Goal: Information Seeking & Learning: Learn about a topic

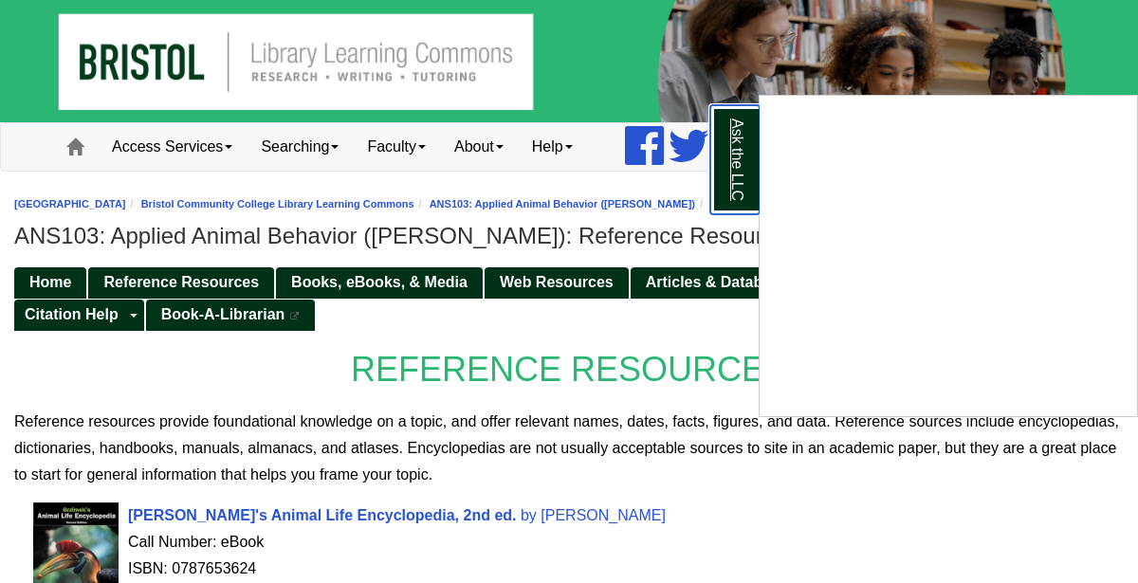
click at [715, 148] on link "Ask the LLC" at bounding box center [734, 159] width 49 height 109
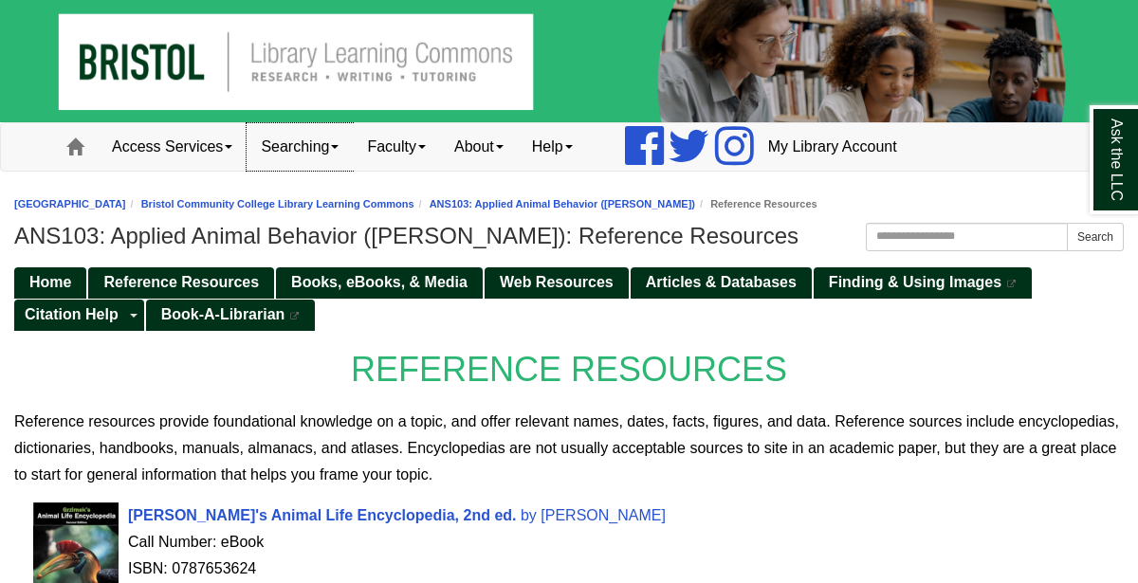
click at [339, 150] on link "Searching" at bounding box center [300, 146] width 106 height 47
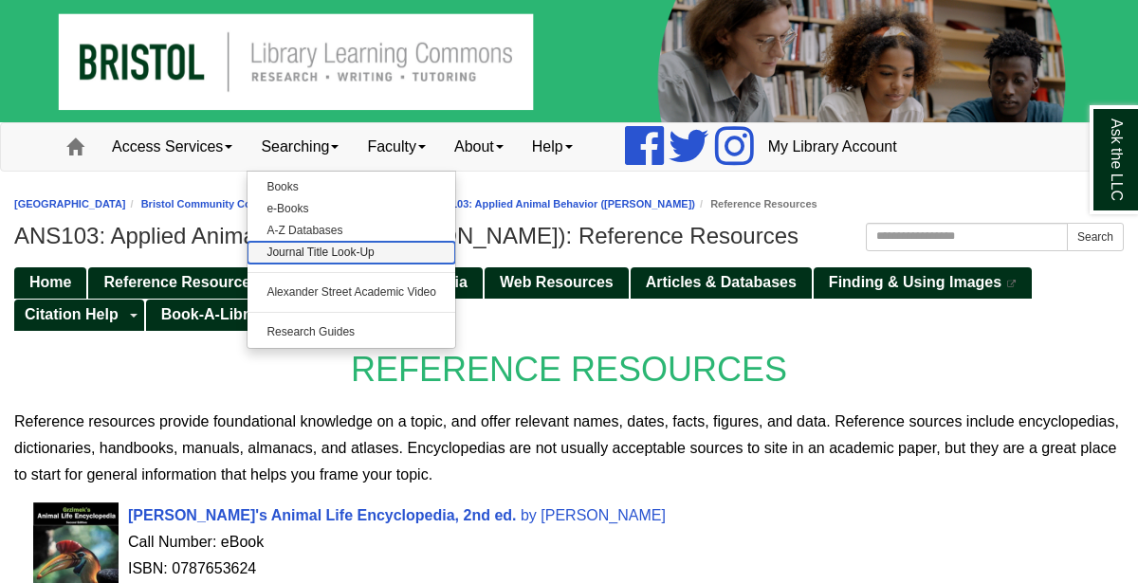
click at [335, 259] on link "Journal Title Look-Up" at bounding box center [352, 253] width 208 height 22
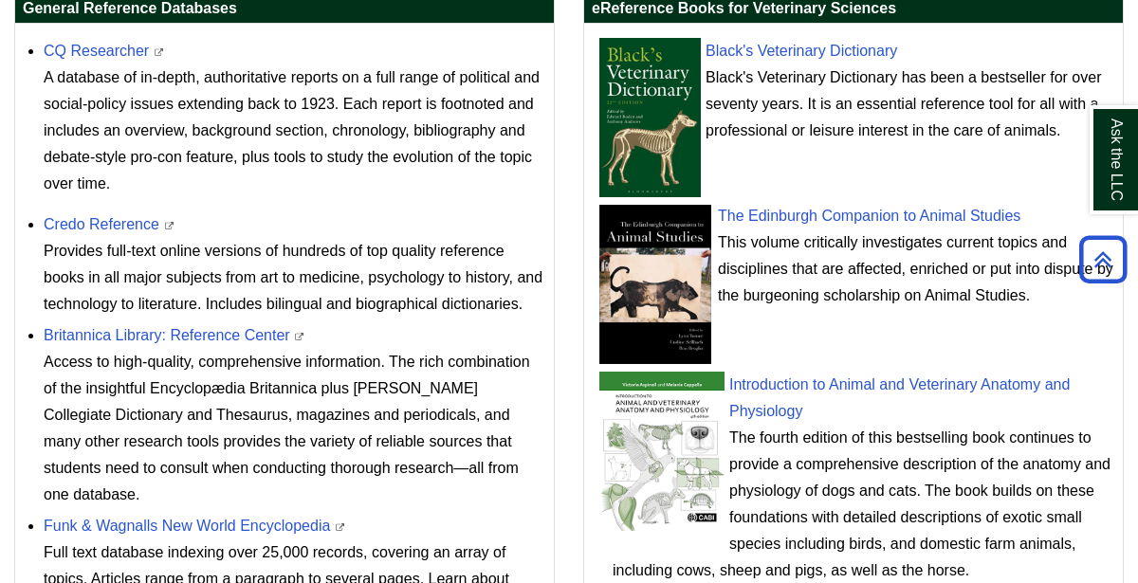
scroll to position [736, 0]
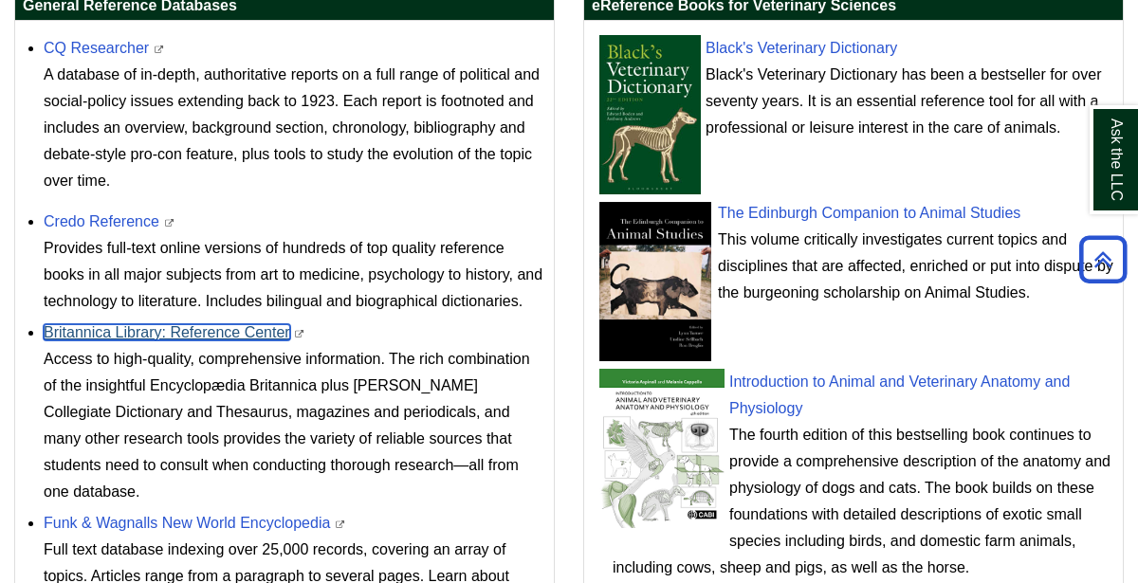
click at [225, 327] on link "Britannica Library: Reference Center" at bounding box center [167, 332] width 247 height 16
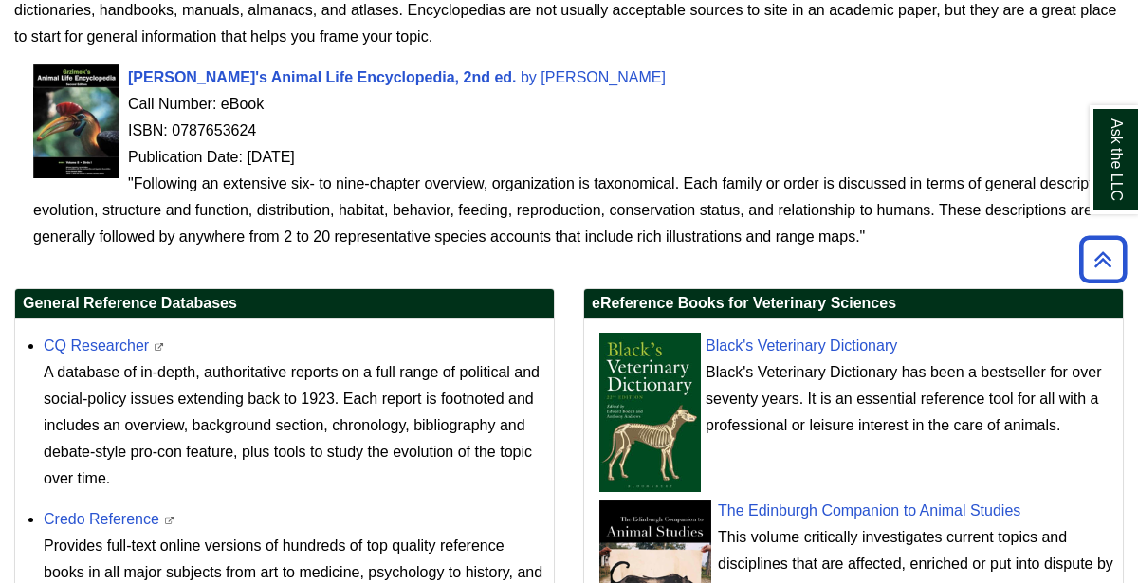
scroll to position [445, 0]
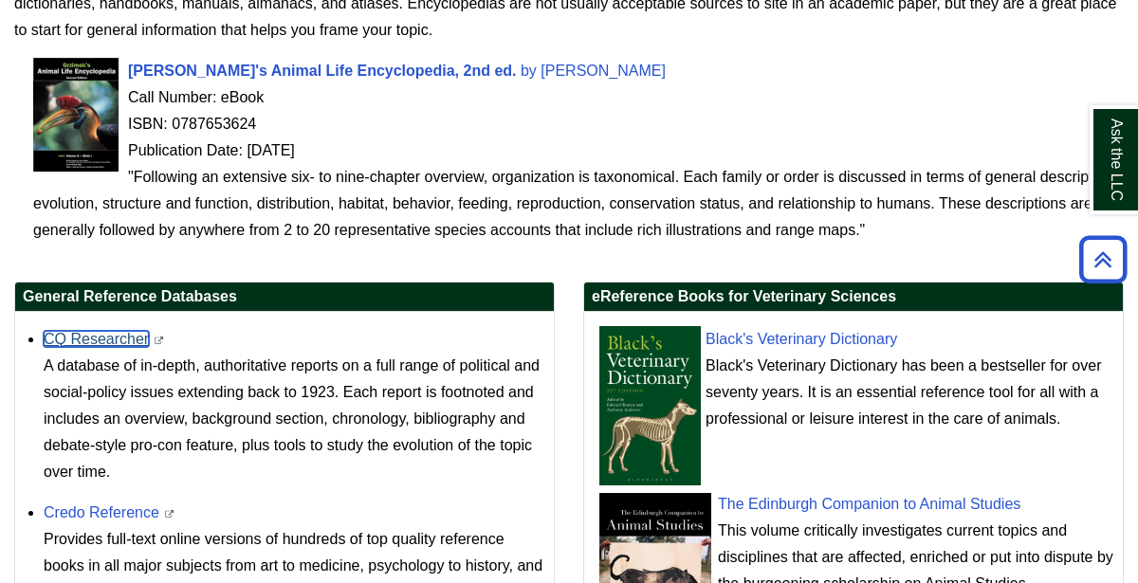
click at [97, 338] on link "CQ Researcher" at bounding box center [96, 339] width 105 height 16
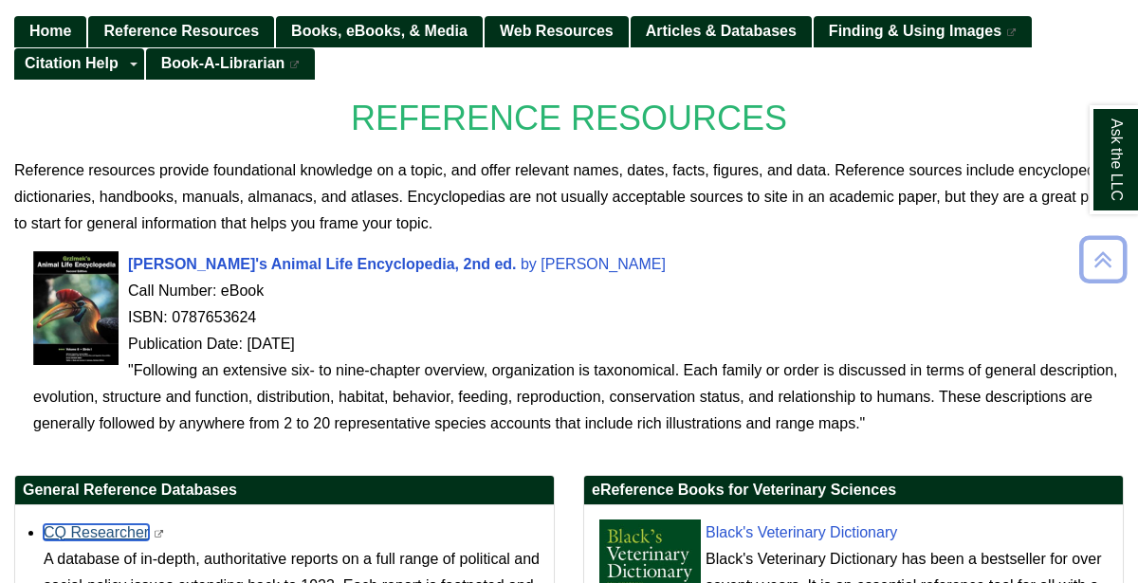
scroll to position [249, 0]
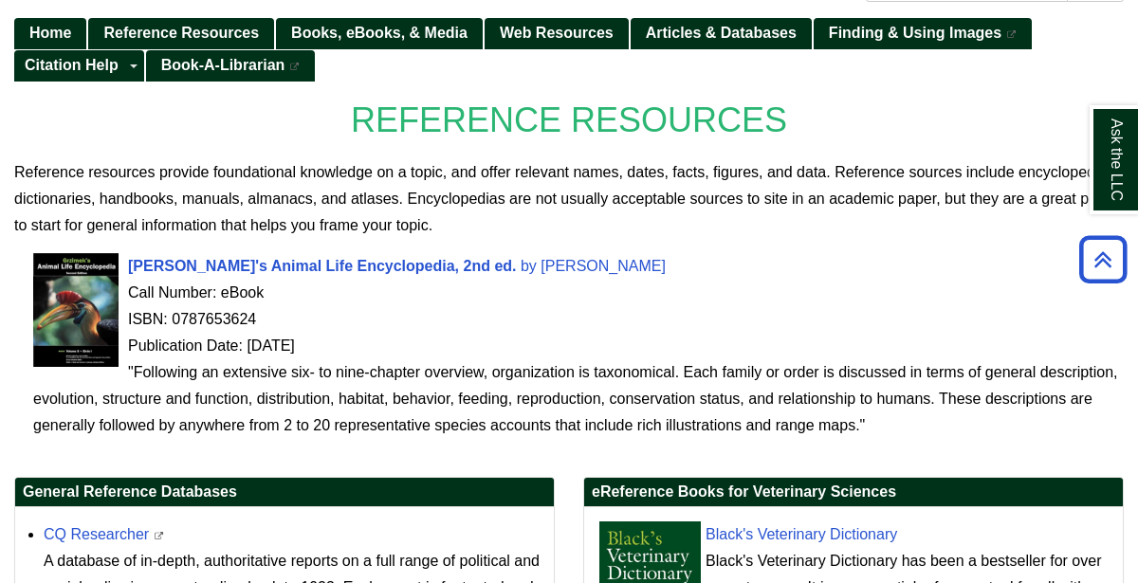
click at [508, 253] on div "Grzimek's Animal Life Encyclopedia, 2nd ed. by Grzimek, Bernhard Call Number: e…" at bounding box center [578, 346] width 1091 height 186
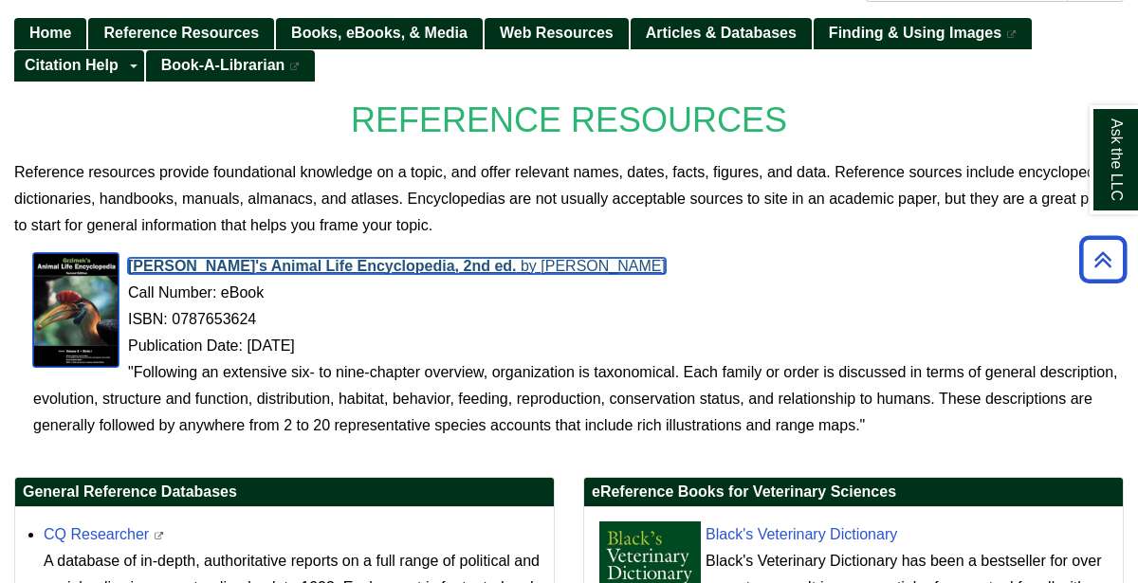
click at [541, 261] on span "[PERSON_NAME]" at bounding box center [603, 266] width 125 height 16
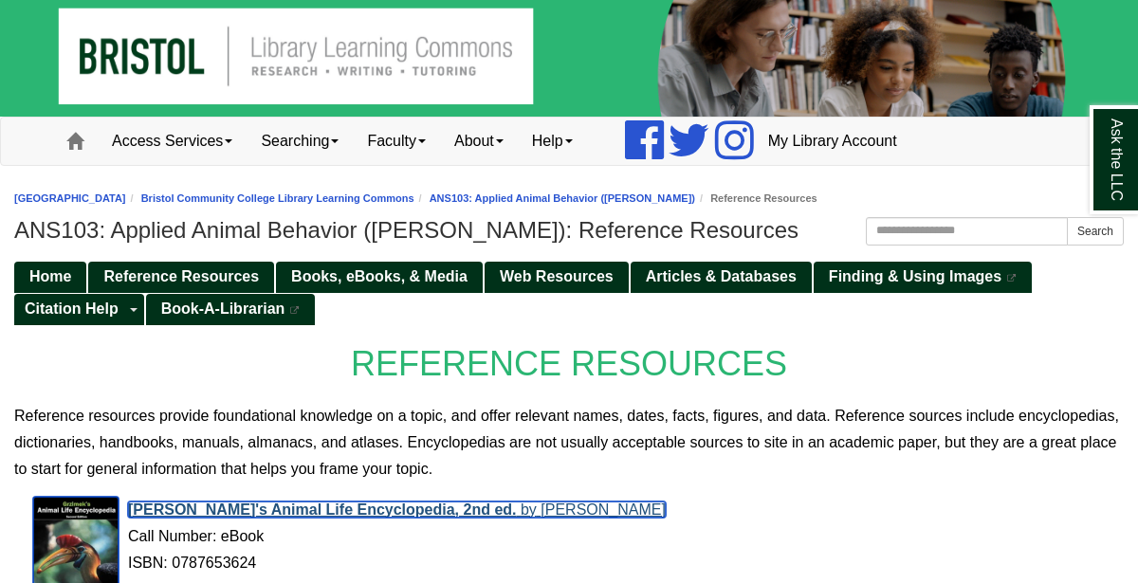
scroll to position [0, 0]
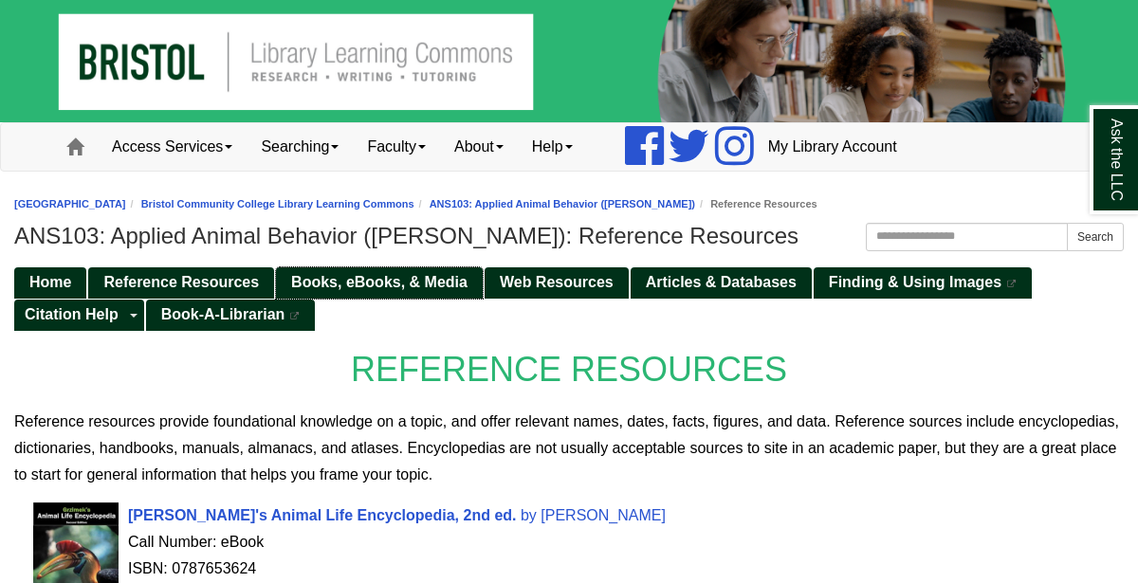
click at [386, 276] on span "Books, eBooks, & Media" at bounding box center [379, 282] width 176 height 16
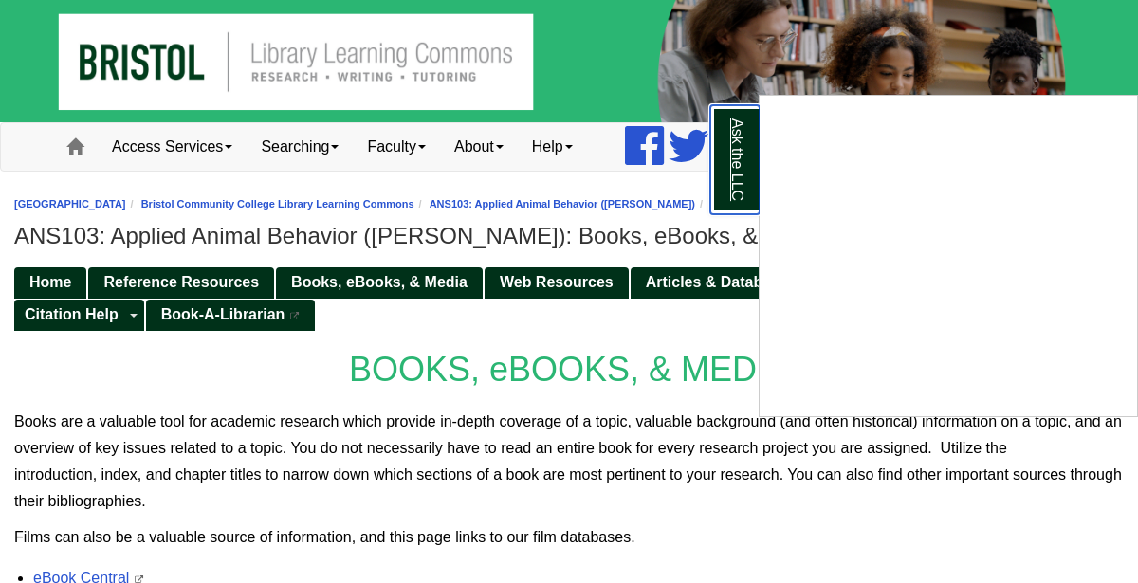
click at [745, 202] on link "Ask the LLC" at bounding box center [734, 159] width 49 height 109
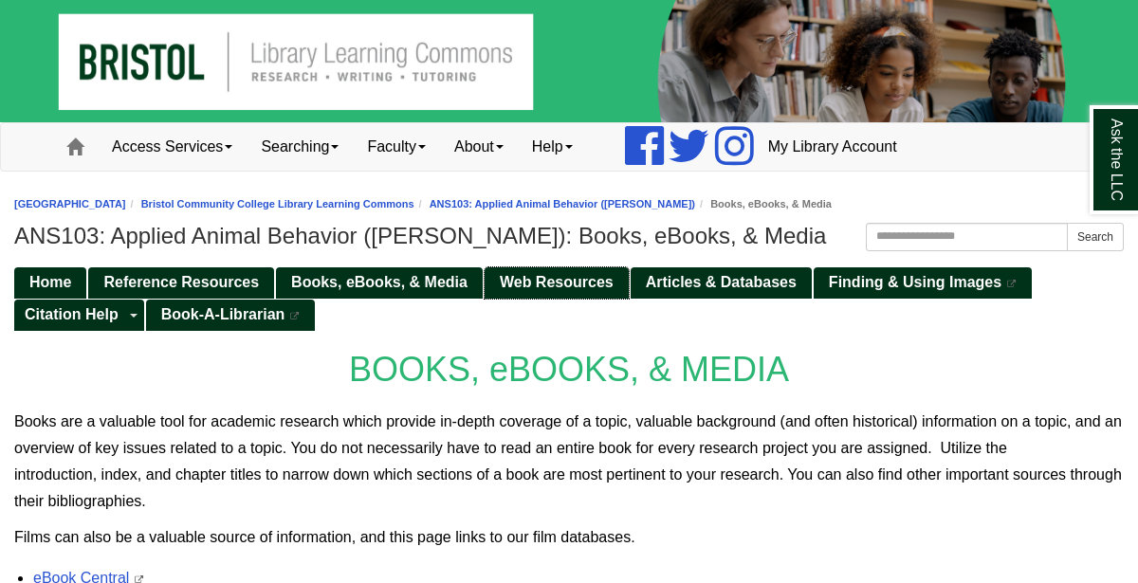
click at [623, 274] on link "Web Resources" at bounding box center [557, 282] width 144 height 31
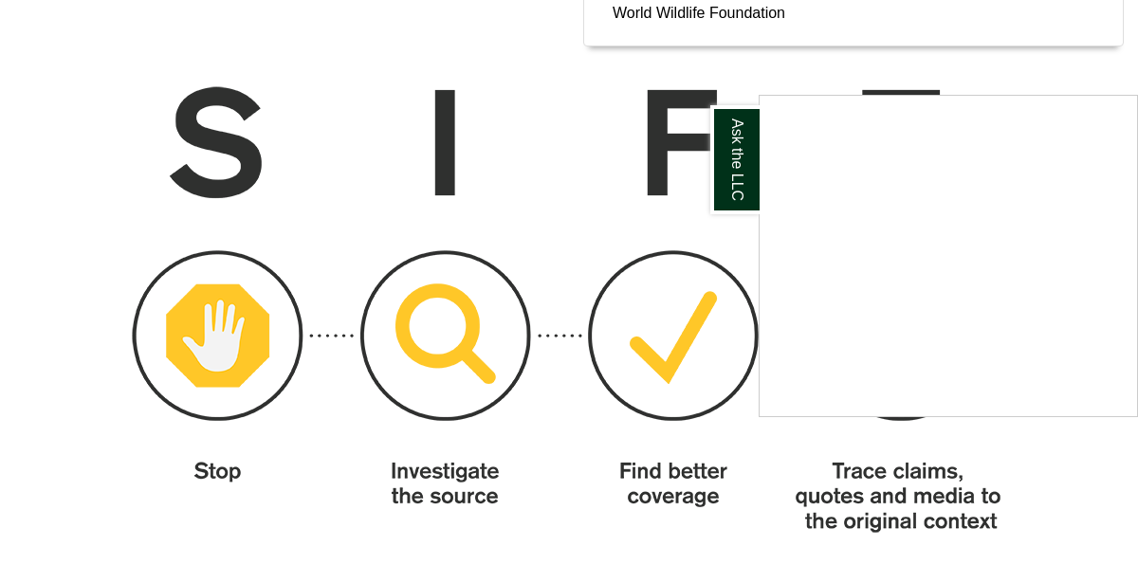
scroll to position [946, 0]
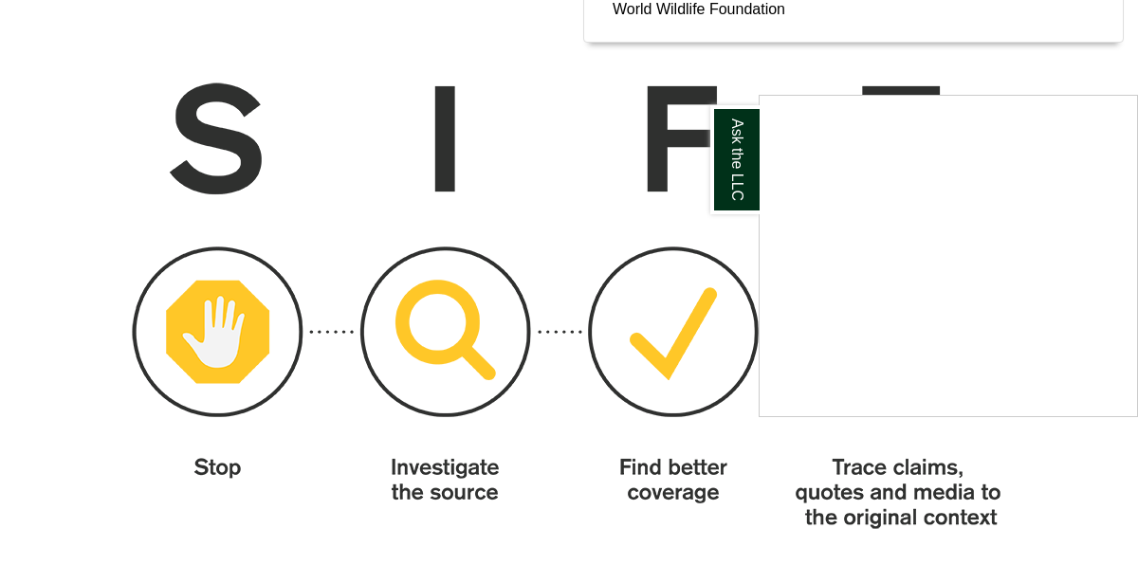
click at [760, 123] on iframe "Content is loading..." at bounding box center [948, 256] width 377 height 321
click at [744, 127] on link "Ask the LLC" at bounding box center [734, 159] width 49 height 109
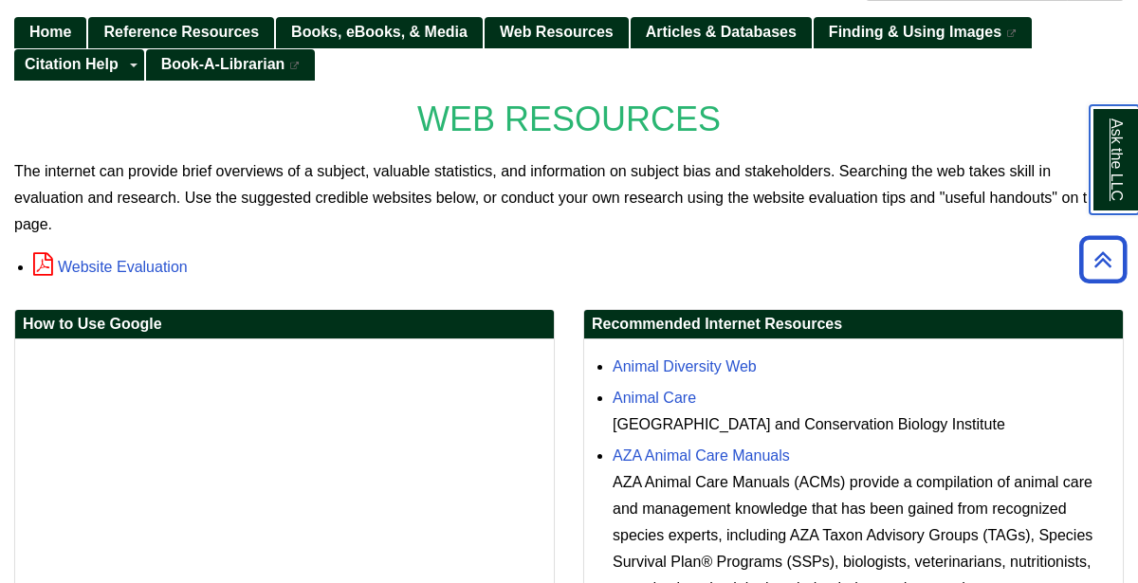
scroll to position [251, 0]
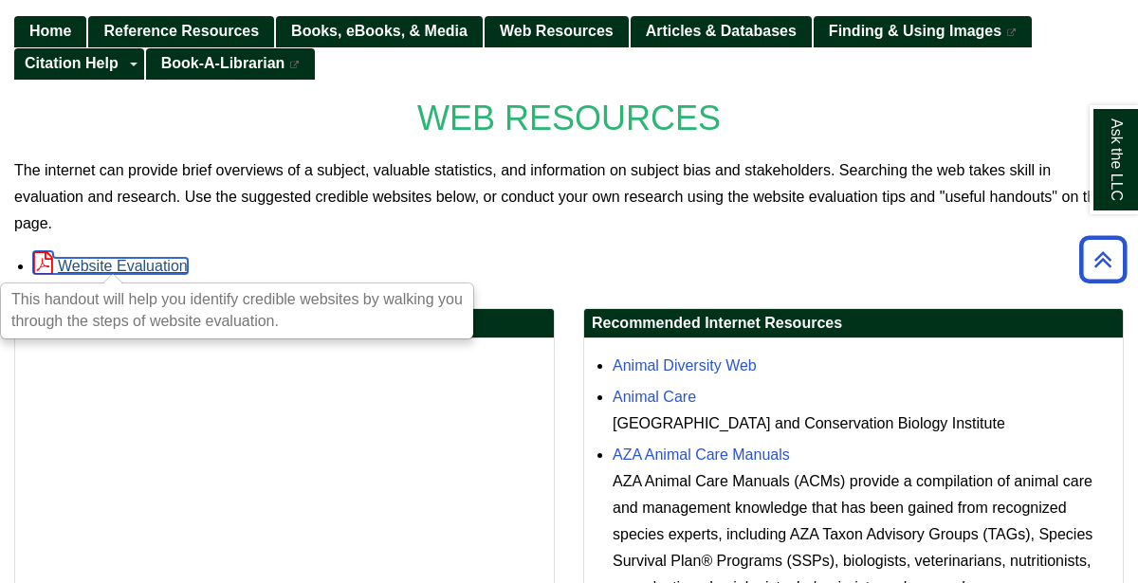
click at [97, 258] on link "Website Evaluation" at bounding box center [110, 266] width 155 height 16
click at [548, 158] on p "The internet can provide brief overviews of a subject, valuable statistics, and…" at bounding box center [569, 197] width 1110 height 80
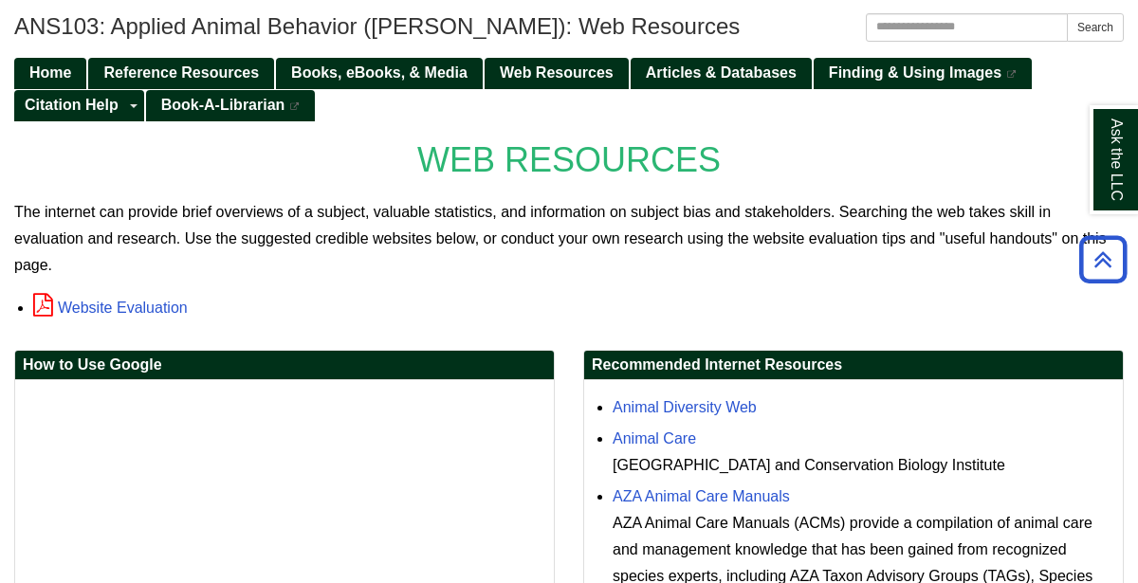
scroll to position [4, 0]
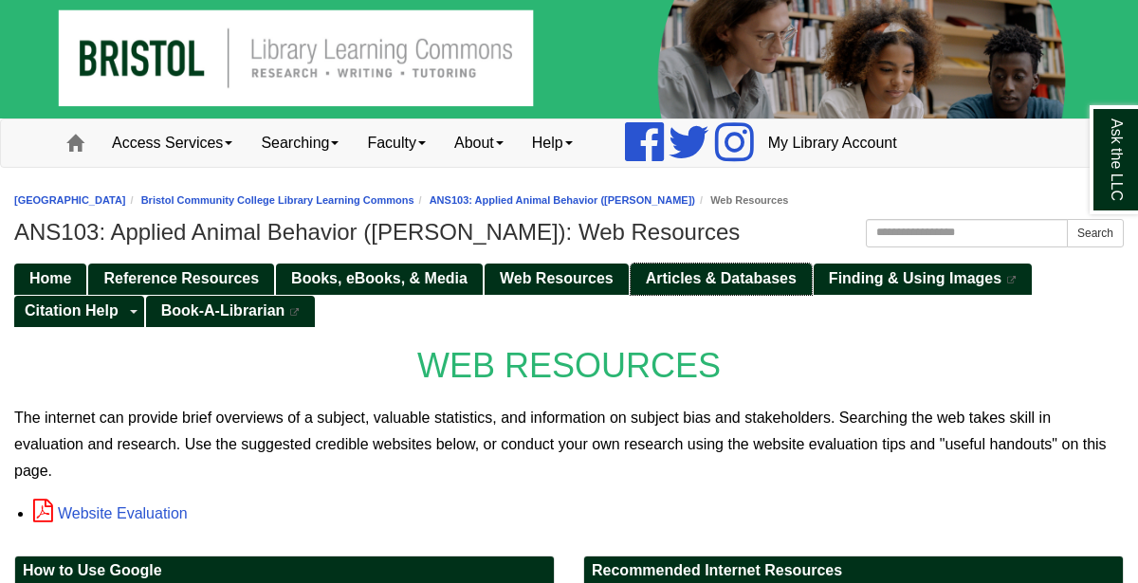
click at [657, 270] on span "Articles & Databases" at bounding box center [721, 278] width 151 height 16
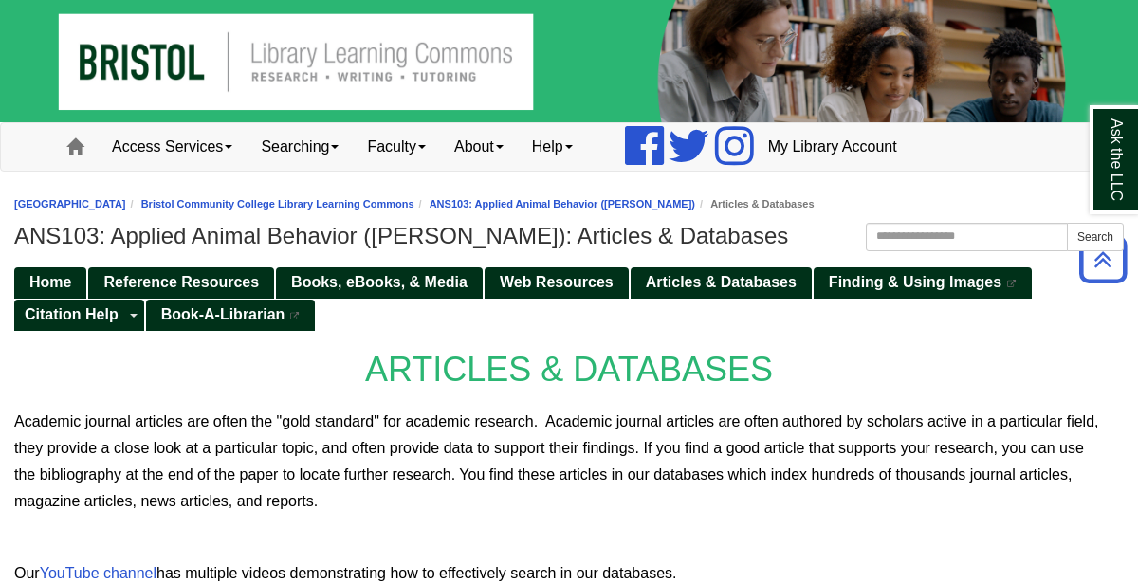
scroll to position [1, 0]
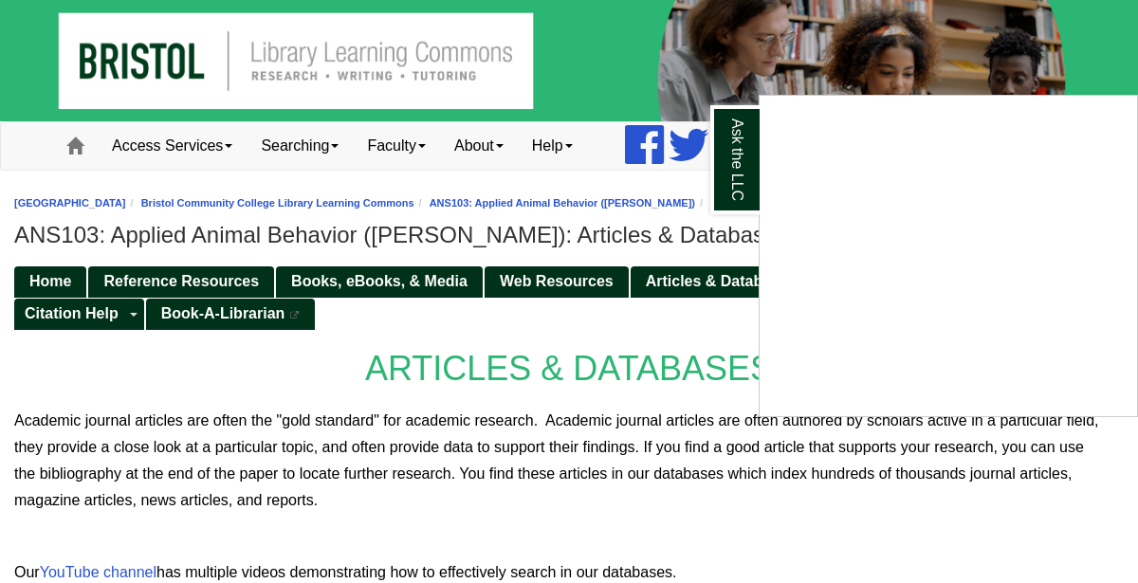
click at [259, 277] on div "Ask the LLC" at bounding box center [569, 291] width 1138 height 583
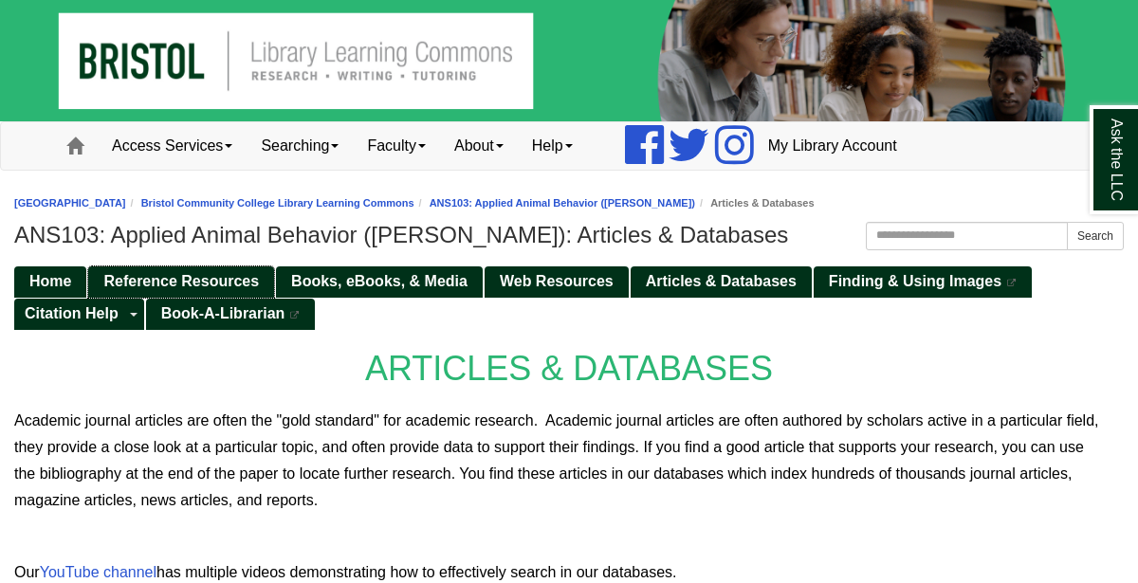
click at [259, 277] on link "Reference Resources" at bounding box center [181, 281] width 186 height 31
